Goal: Information Seeking & Learning: Check status

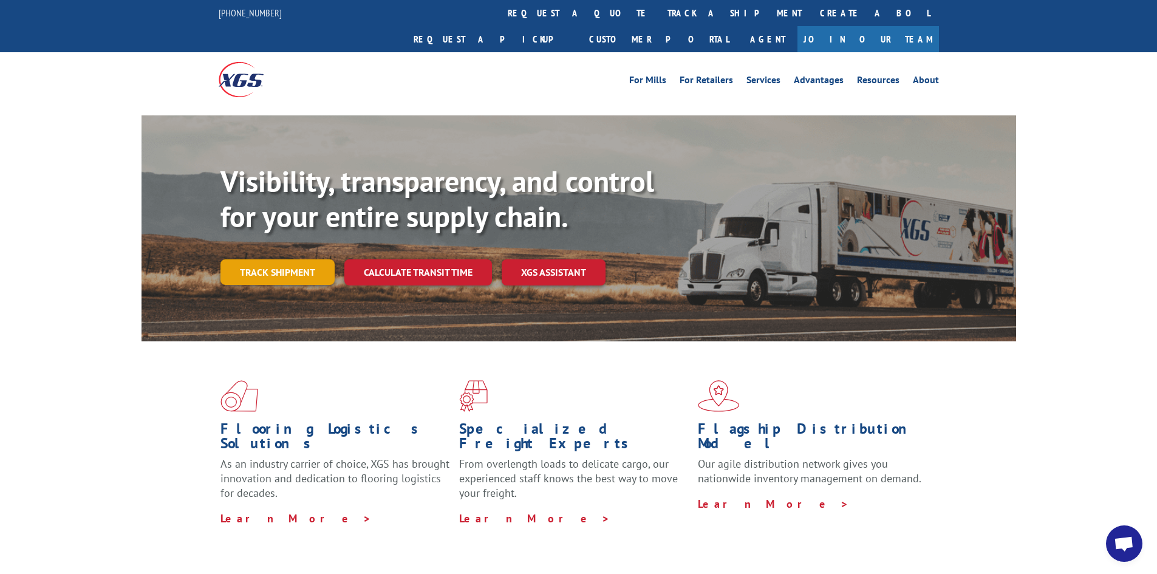
click at [317, 259] on link "Track shipment" at bounding box center [277, 271] width 114 height 25
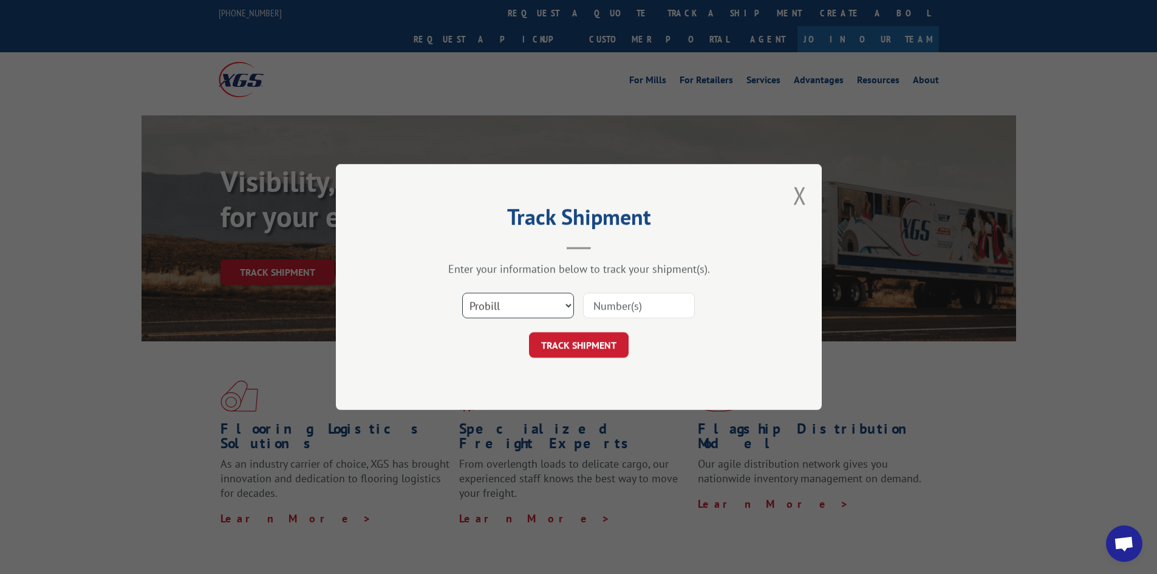
click at [518, 318] on select "Select category... Probill BOL PO" at bounding box center [518, 305] width 112 height 25
click at [462, 293] on select "Select category... Probill BOL PO" at bounding box center [518, 305] width 112 height 25
click at [498, 307] on select "Select category... Probill BOL PO" at bounding box center [518, 305] width 112 height 25
select select "bol"
click at [462, 293] on select "Select category... Probill BOL PO" at bounding box center [518, 305] width 112 height 25
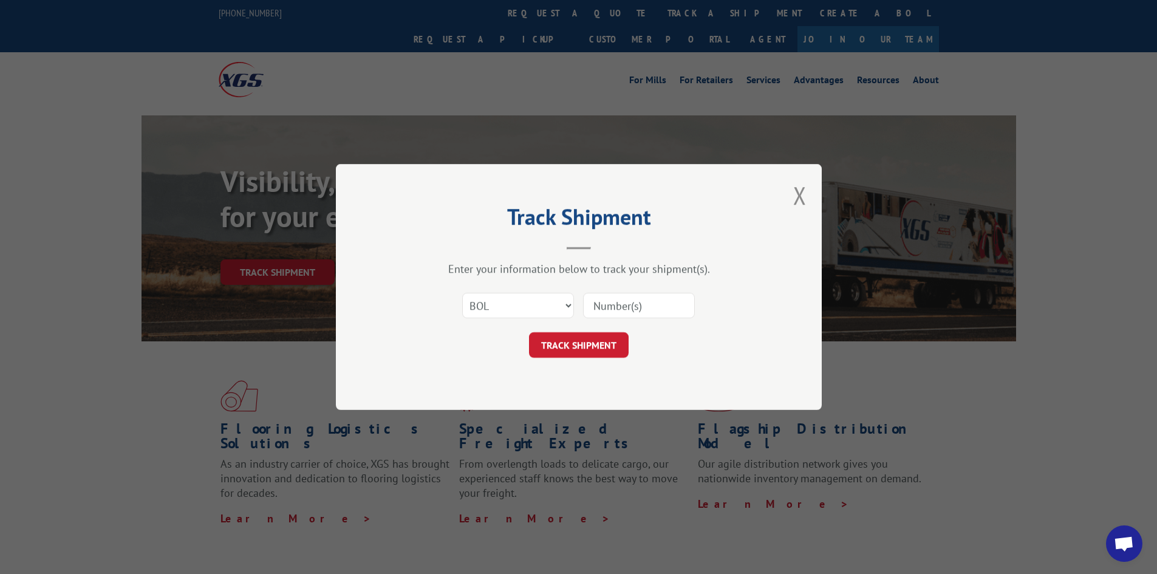
paste input "5549093"
type input "5549093"
click at [592, 340] on button "TRACK SHIPMENT" at bounding box center [579, 344] width 100 height 25
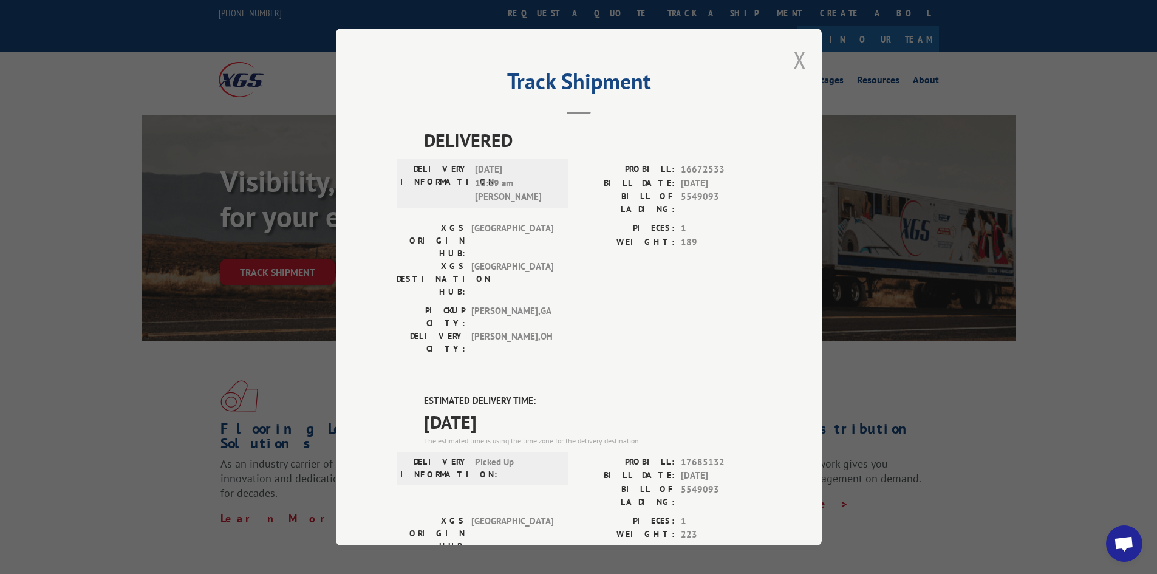
click at [795, 64] on button "Close modal" at bounding box center [799, 60] width 13 height 32
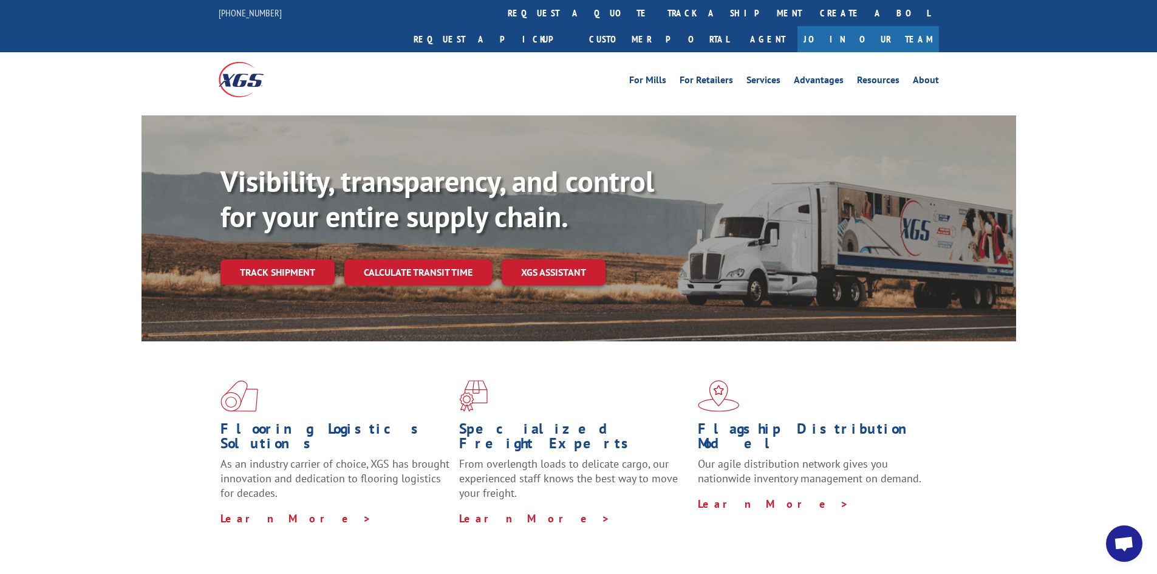
click at [307, 259] on link "Track shipment" at bounding box center [277, 271] width 114 height 25
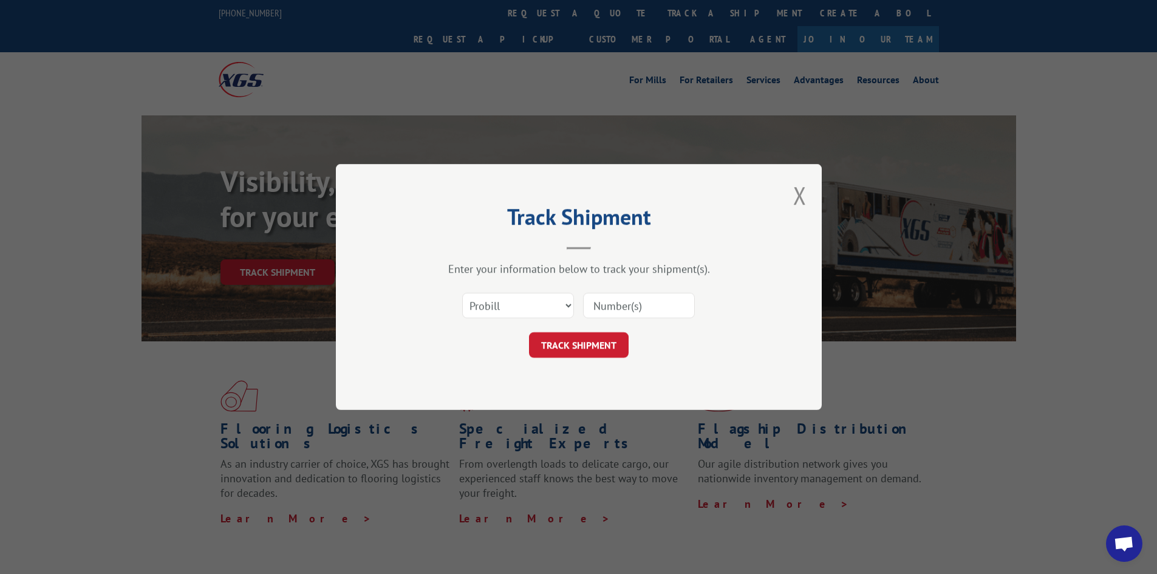
paste input "17477439"
type input "17477439"
click at [572, 349] on button "TRACK SHIPMENT" at bounding box center [579, 344] width 100 height 25
